Goal: Check status: Check status

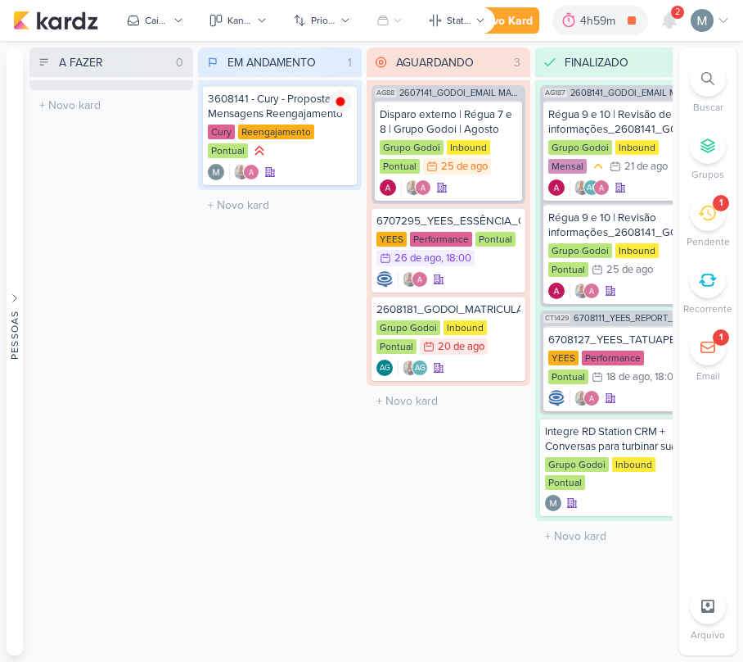
click at [731, 193] on div "Buscar Grupos 1 [GEOGRAPHIC_DATA] Recorrente 1" at bounding box center [708, 222] width 57 height 323
click at [714, 208] on div "1" at bounding box center [721, 203] width 16 height 16
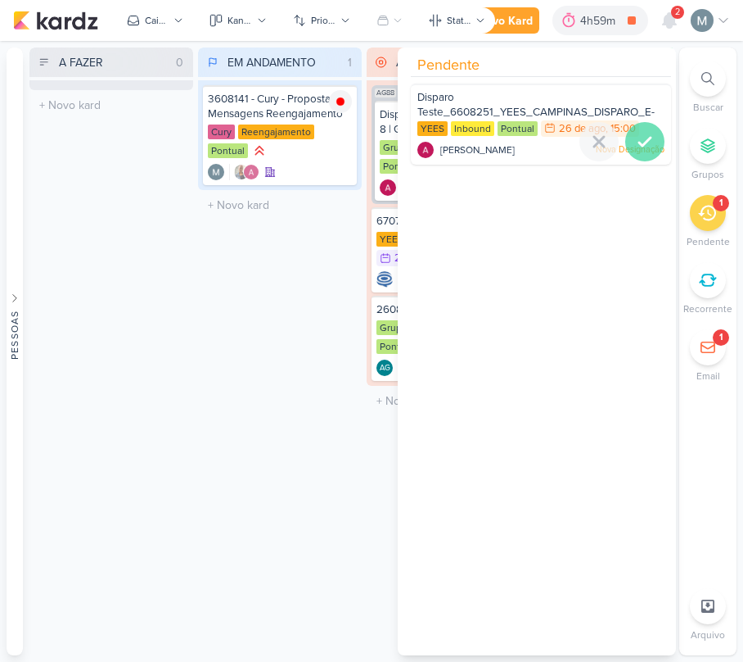
click at [653, 139] on div at bounding box center [644, 141] width 39 height 39
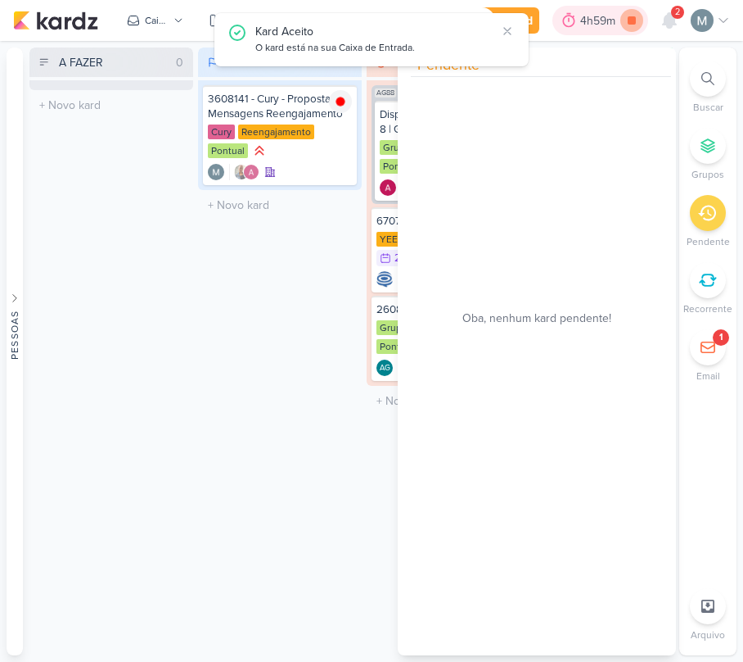
click at [637, 20] on icon at bounding box center [632, 20] width 23 height 23
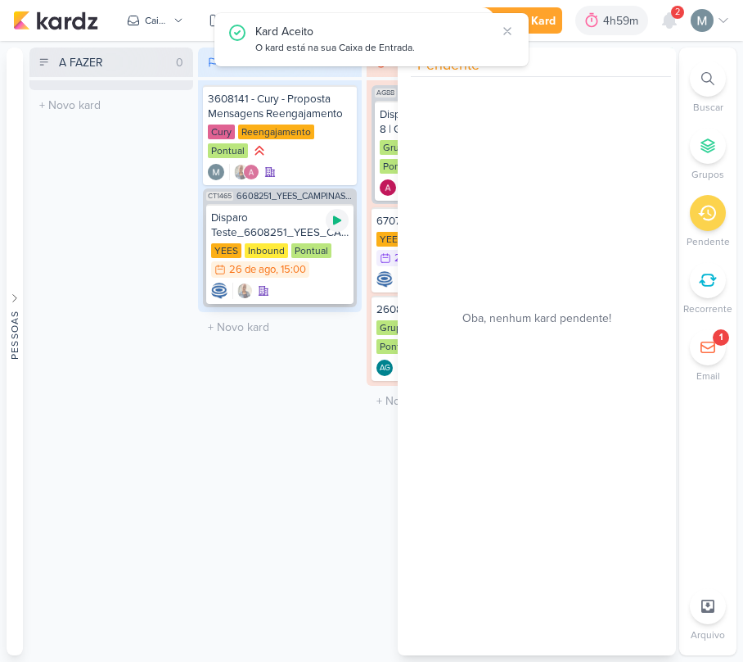
click at [345, 217] on div at bounding box center [337, 220] width 23 height 23
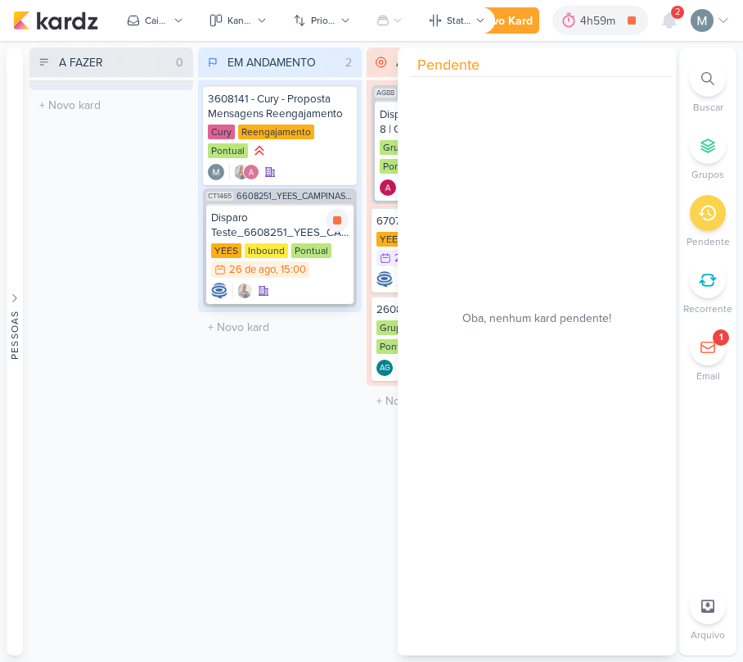
click at [327, 243] on div "Pontual" at bounding box center [311, 250] width 40 height 15
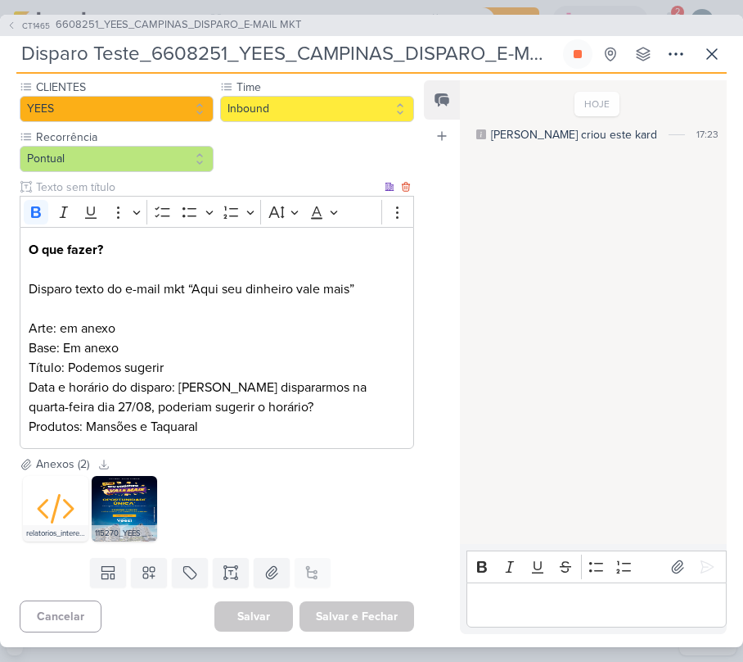
scroll to position [204, 0]
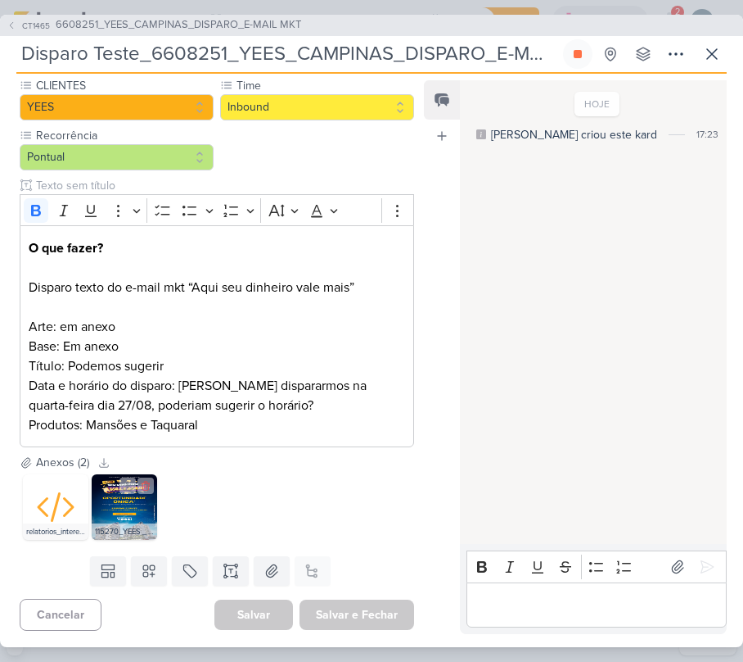
click at [141, 525] on div "115270_YEES _ E-MAIL MKT _ SEU DINHEIRO VALE MAIS _ CAMPINAS.jpg" at bounding box center [124, 531] width 65 height 16
click at [138, 518] on img at bounding box center [124, 506] width 65 height 65
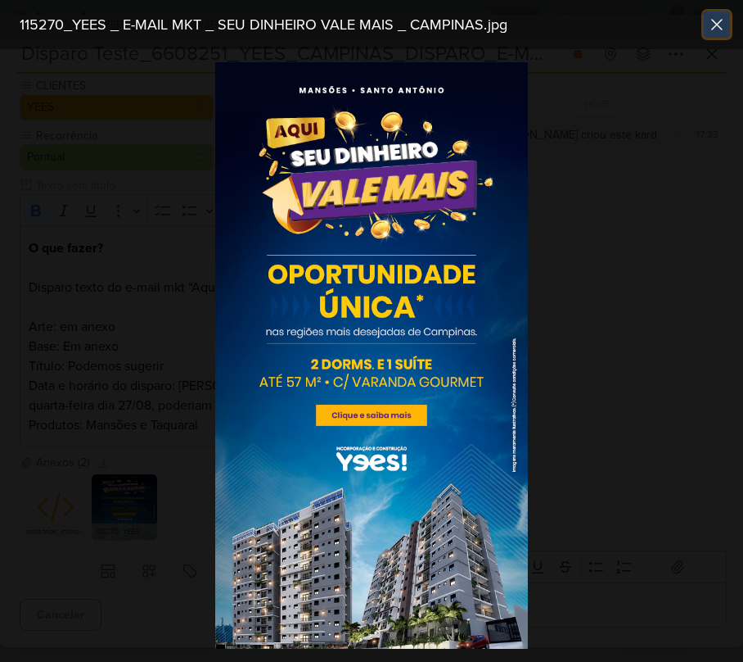
click at [711, 25] on icon at bounding box center [717, 25] width 20 height 20
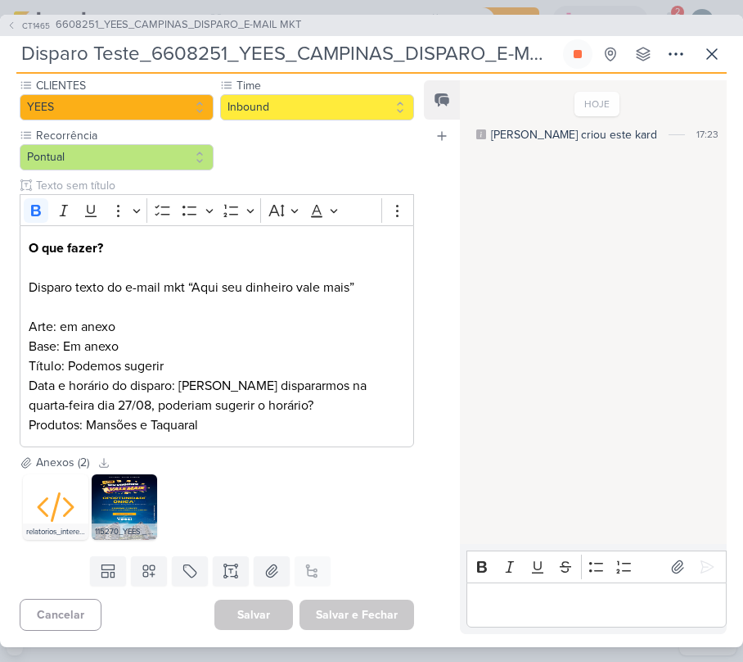
click at [708, 74] on div "Responsável [PERSON_NAME] Nenhum contato encontrado create new contact Novo Con…" at bounding box center [371, 360] width 743 height 573
click at [714, 53] on icon at bounding box center [712, 54] width 20 height 20
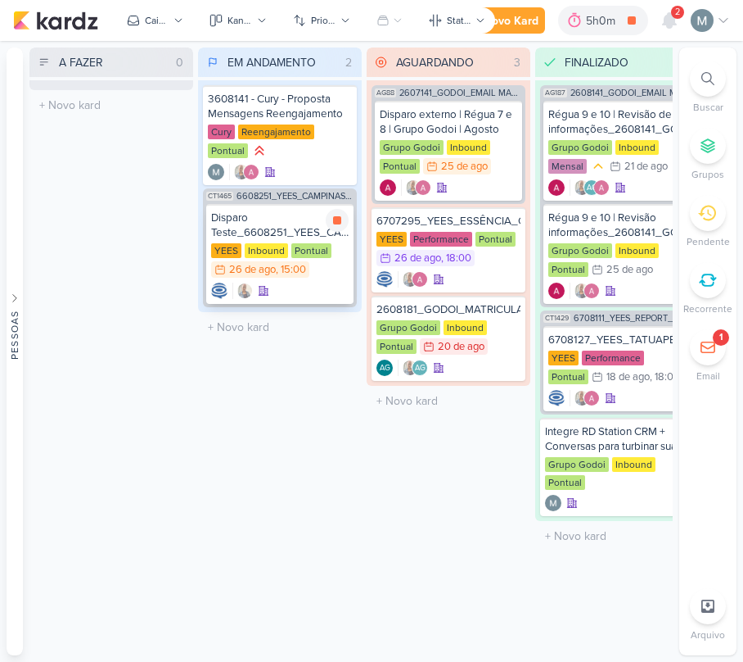
click at [305, 228] on div "Disparo Teste_6608251_YEES_CAMPINAS_DISPARO_E-MAIL MKT" at bounding box center [280, 224] width 138 height 29
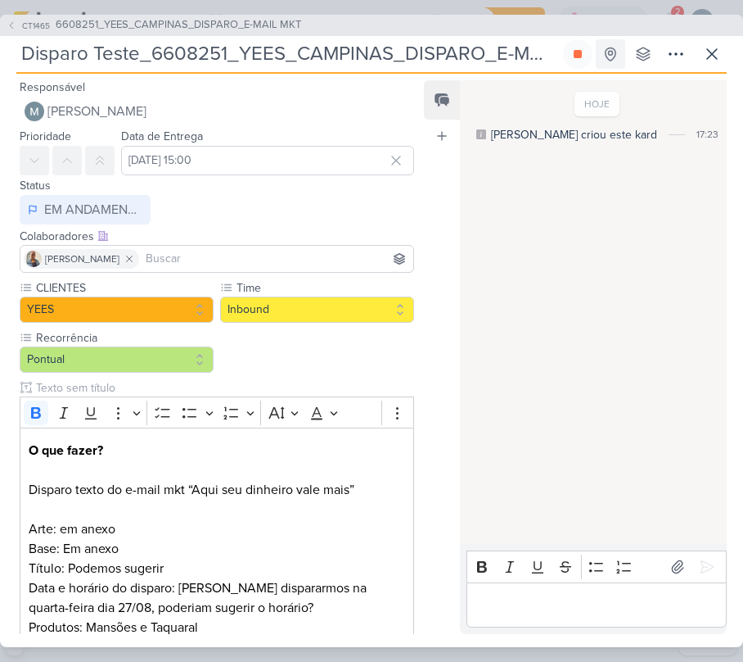
scroll to position [0, 43]
drag, startPoint x: 151, startPoint y: 53, endPoint x: 657, endPoint y: 60, distance: 505.2
click at [657, 60] on div "Disparo Teste_6608251_YEES_CAMPINAS_DISPARO_E-MAIL MKT Criado por [PERSON_NAME]…" at bounding box center [371, 56] width 711 height 34
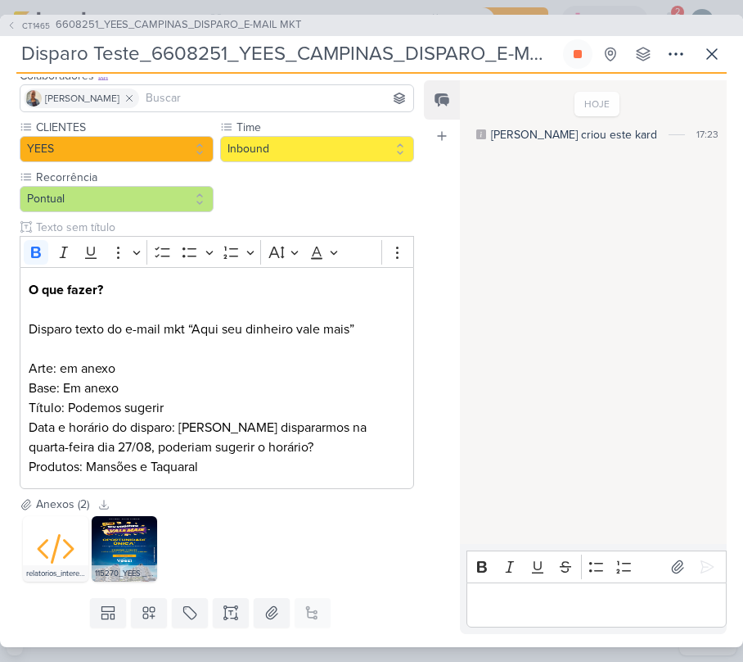
scroll to position [204, 0]
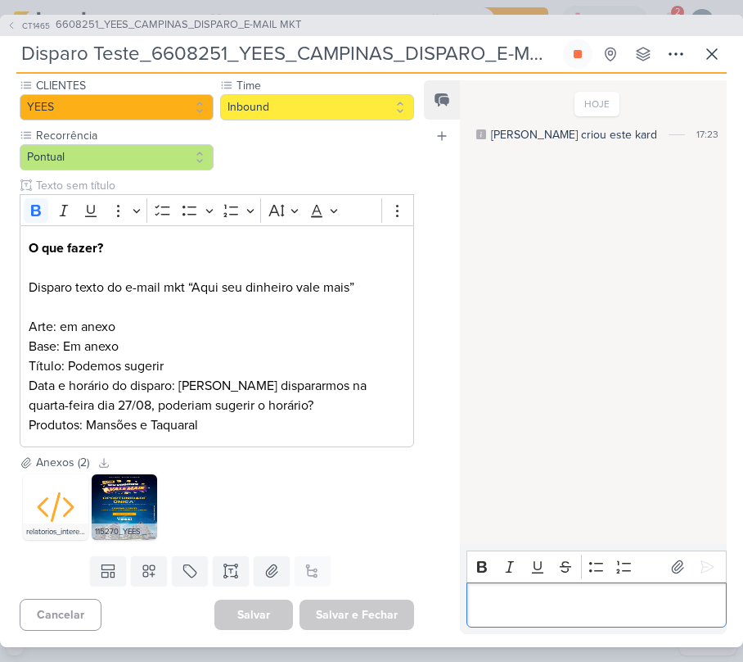
click at [626, 616] on div "Editor editing area: main" at bounding box center [597, 604] width 260 height 45
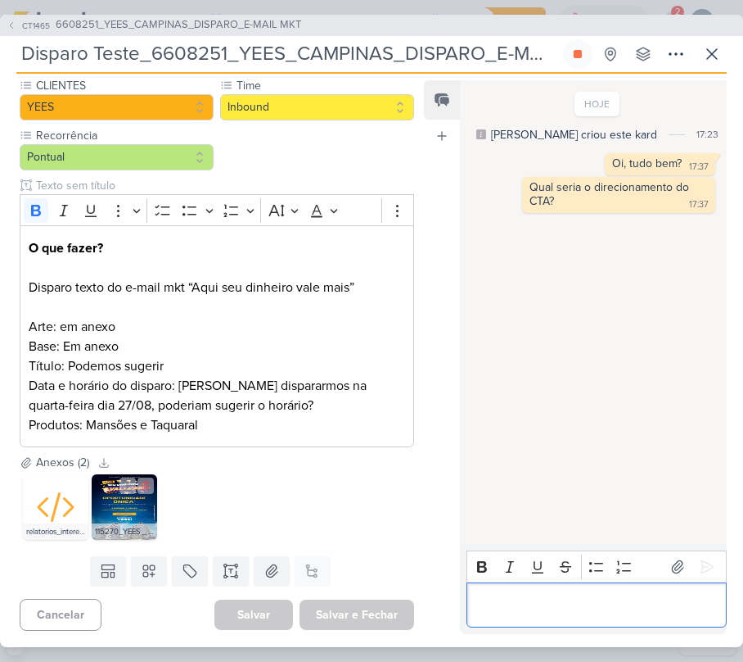
click at [123, 494] on img at bounding box center [124, 506] width 65 height 65
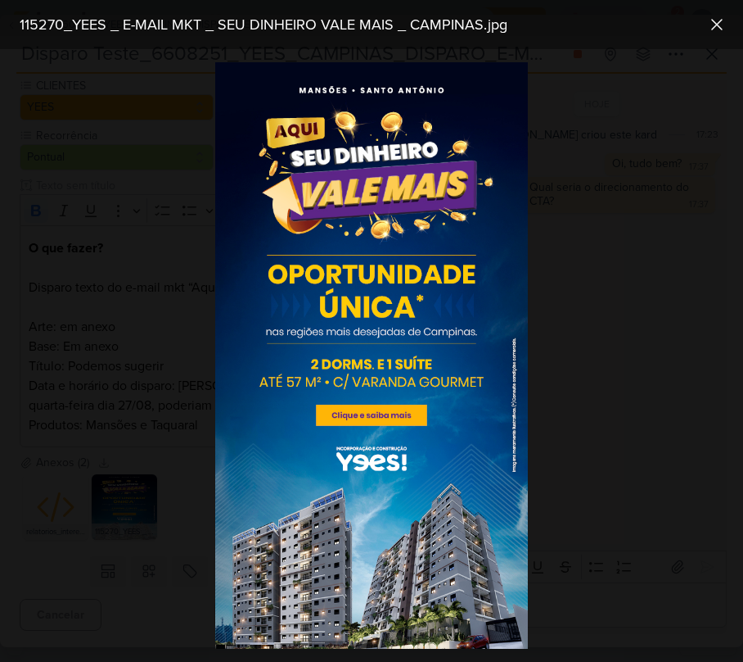
click at [532, 362] on div at bounding box center [371, 355] width 743 height 612
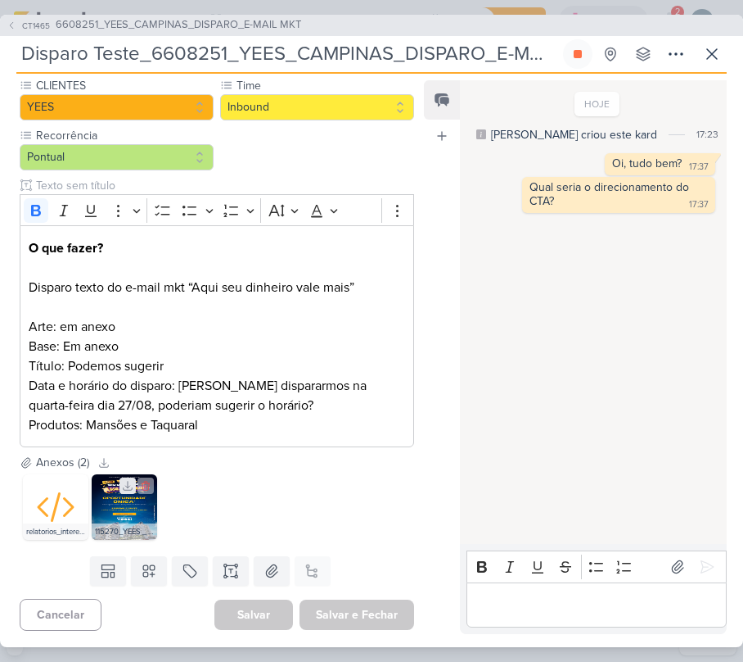
click at [129, 485] on icon at bounding box center [128, 485] width 9 height 9
click at [102, 508] on img at bounding box center [124, 506] width 65 height 65
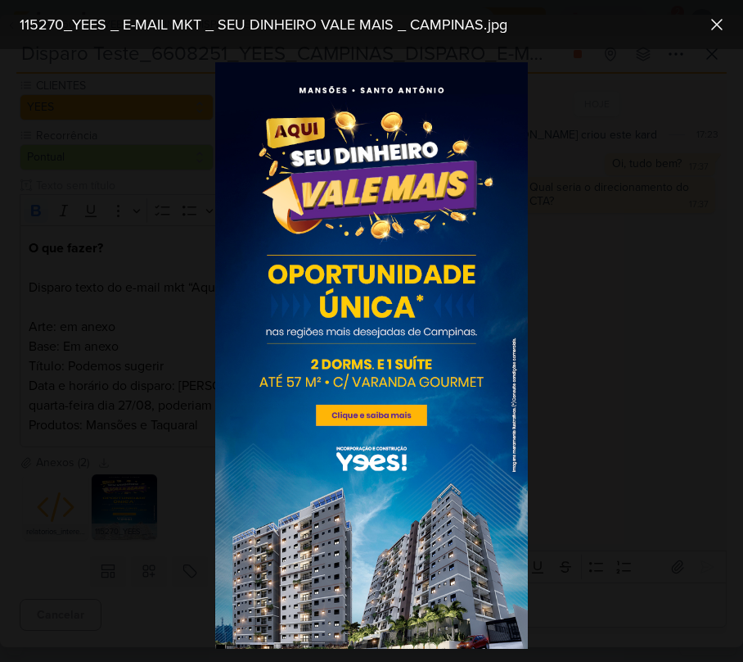
click at [642, 404] on div at bounding box center [371, 355] width 743 height 612
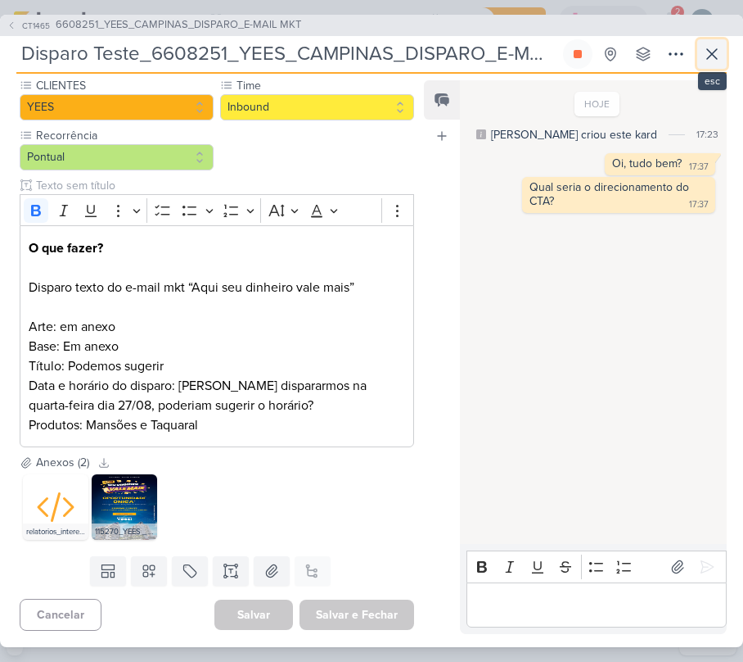
click at [712, 60] on icon at bounding box center [712, 54] width 20 height 20
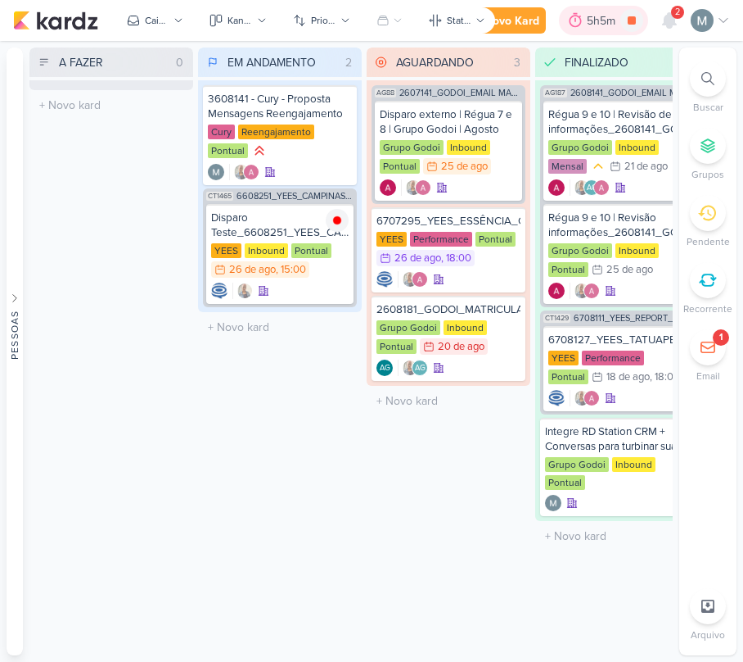
click at [620, 27] on div "5h5m" at bounding box center [604, 20] width 34 height 17
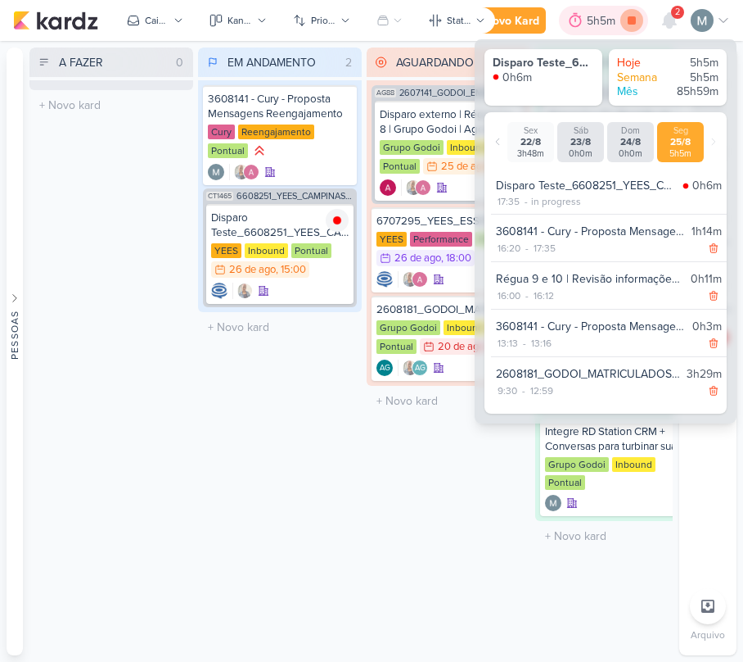
click at [639, 23] on icon at bounding box center [632, 20] width 23 height 23
click at [678, 11] on span "2" at bounding box center [677, 12] width 5 height 13
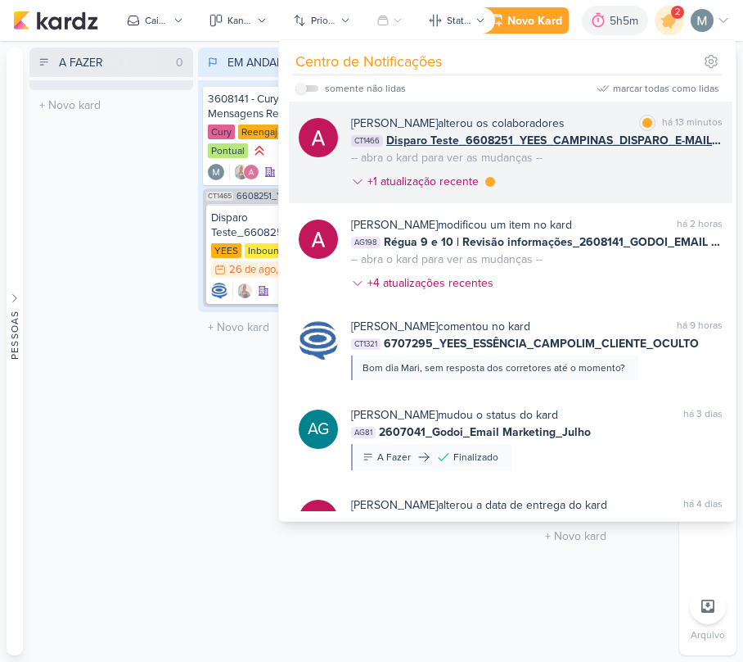
click at [600, 152] on div "[PERSON_NAME] alterou os colaboradores marcar como lida há 13 minutos CT1466 Di…" at bounding box center [537, 156] width 372 height 82
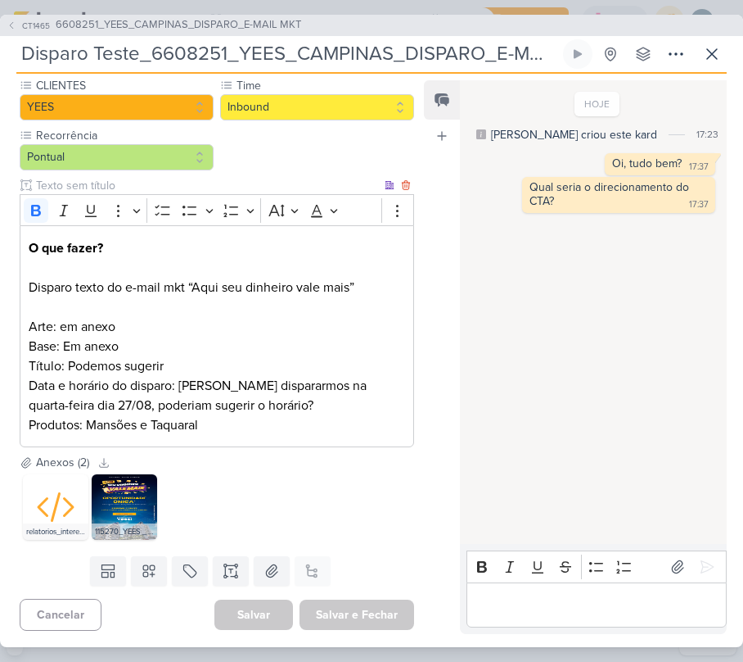
scroll to position [0, 0]
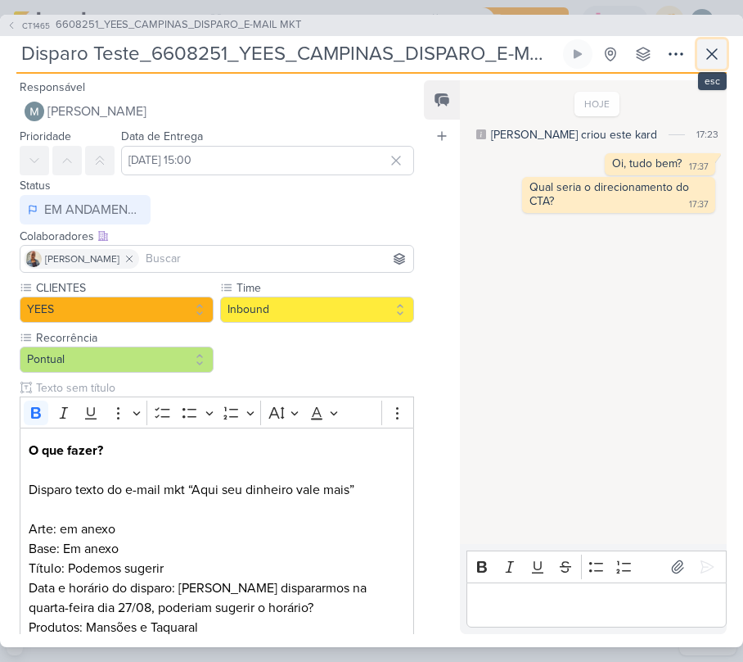
click at [721, 64] on button at bounding box center [712, 53] width 29 height 29
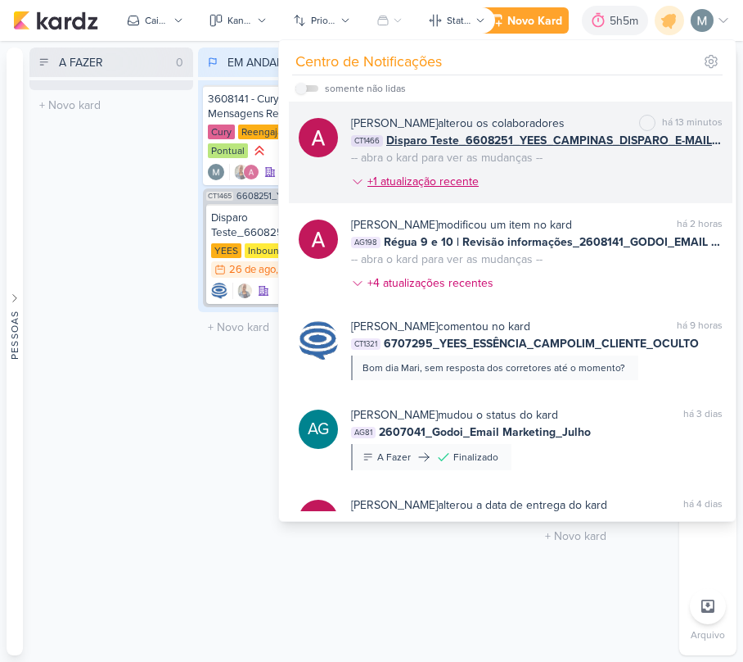
click at [398, 190] on div "+1 atualização recente" at bounding box center [425, 181] width 115 height 17
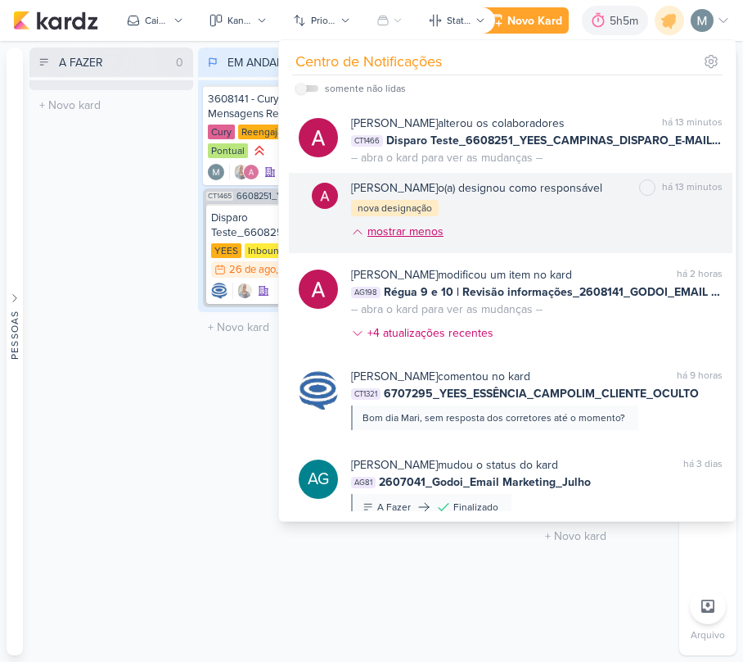
click at [417, 240] on div "mostrar menos" at bounding box center [406, 231] width 76 height 17
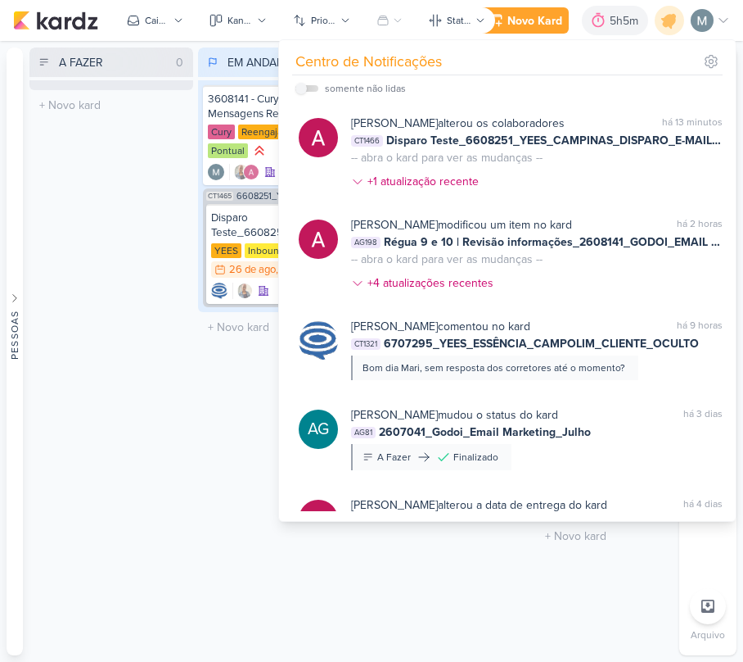
click at [221, 481] on div "EM ANDAMENTO 2 Mover Para Esquerda Mover Para Direita [GEOGRAPHIC_DATA] 3608141…" at bounding box center [280, 350] width 164 height 607
